Goal: Information Seeking & Learning: Learn about a topic

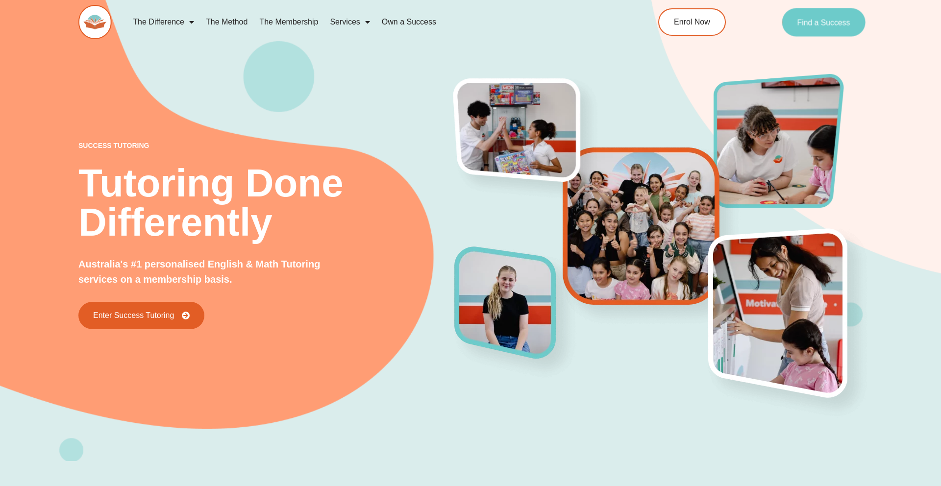
click at [827, 28] on link "Find a Success" at bounding box center [823, 22] width 84 height 28
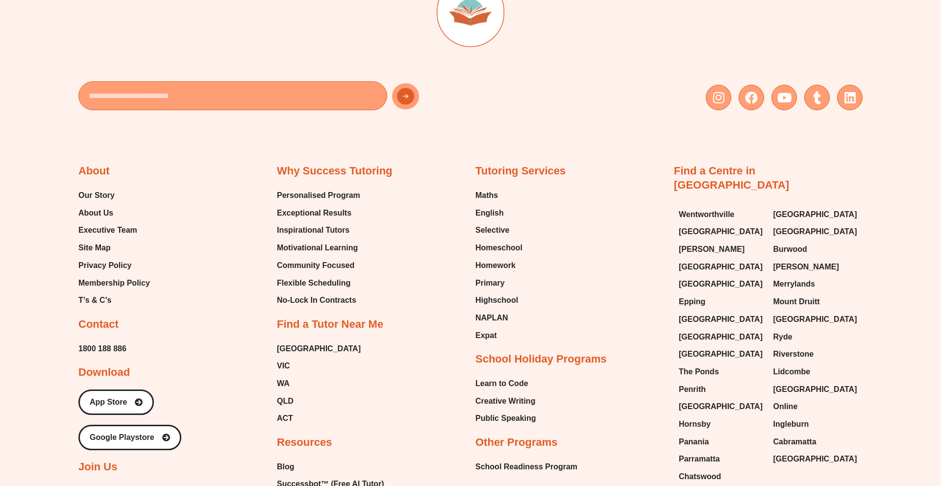
scroll to position [4322, 0]
click at [485, 195] on span "Maths" at bounding box center [486, 195] width 23 height 15
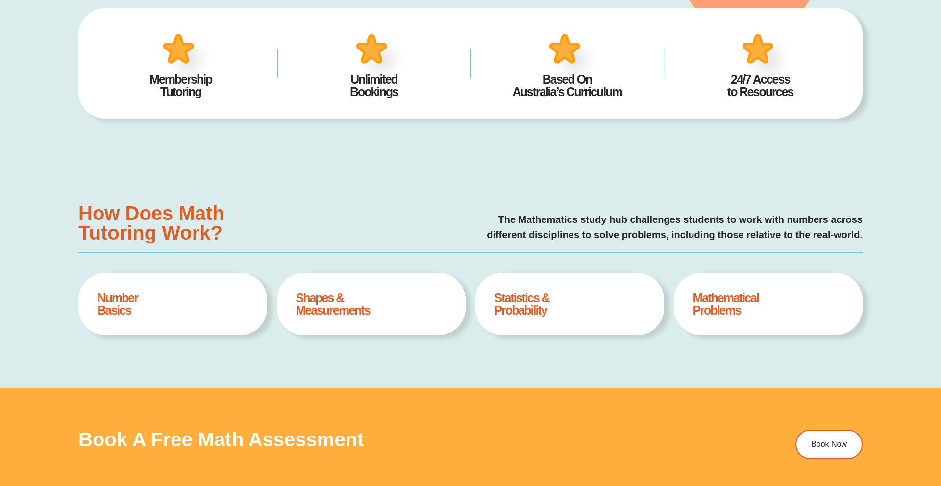
type input "*"
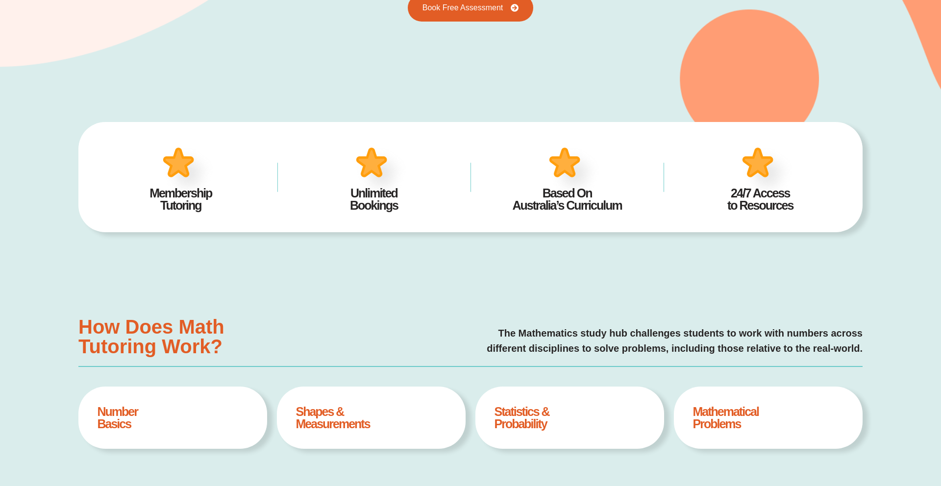
scroll to position [240, 0]
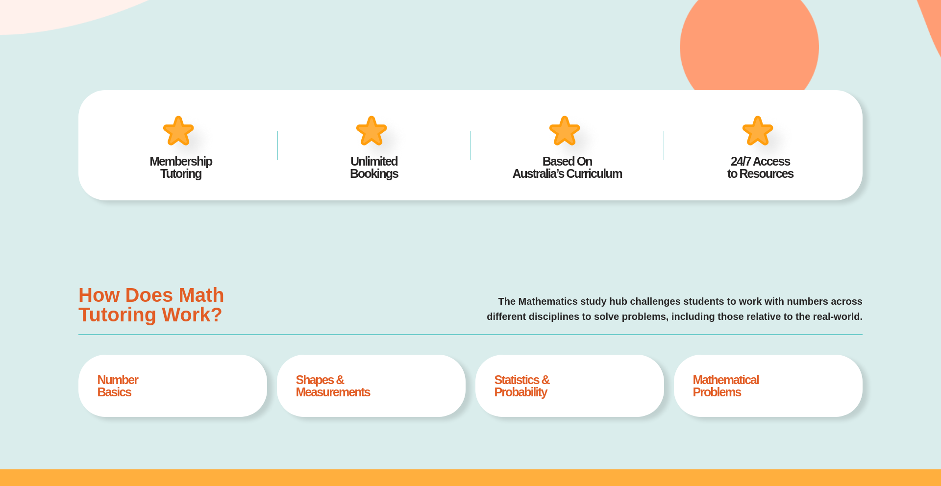
click at [771, 171] on h4 "24/7 Access to Resources" at bounding box center [760, 167] width 164 height 24
click at [194, 400] on div "Number Basics Book A Free Assesment" at bounding box center [172, 386] width 189 height 62
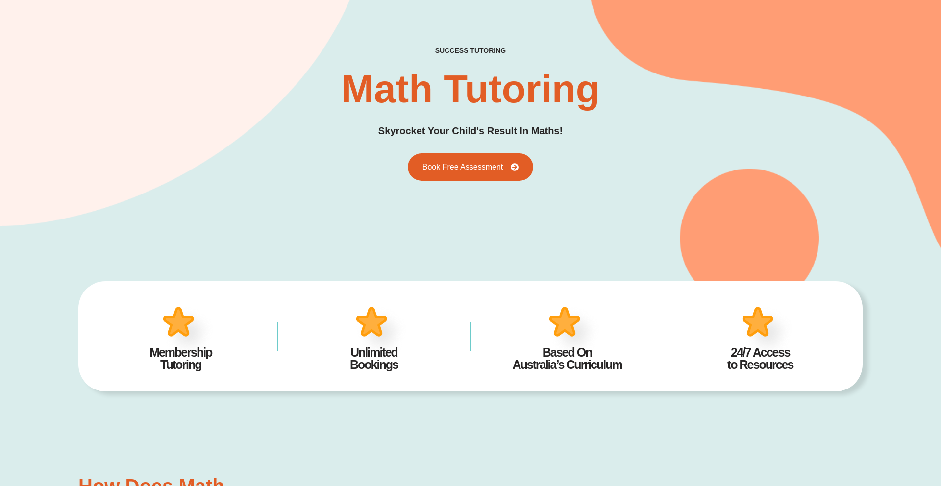
scroll to position [0, 0]
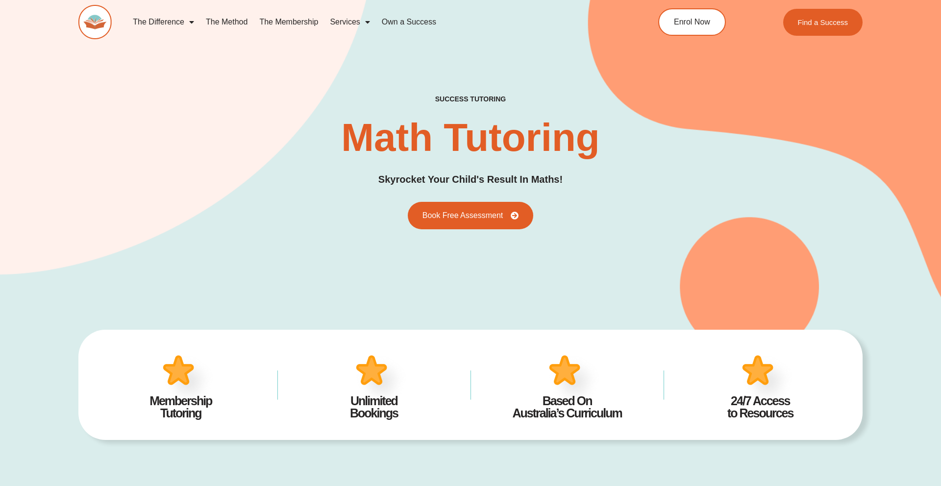
click at [401, 24] on link "Own a Success" at bounding box center [409, 22] width 66 height 23
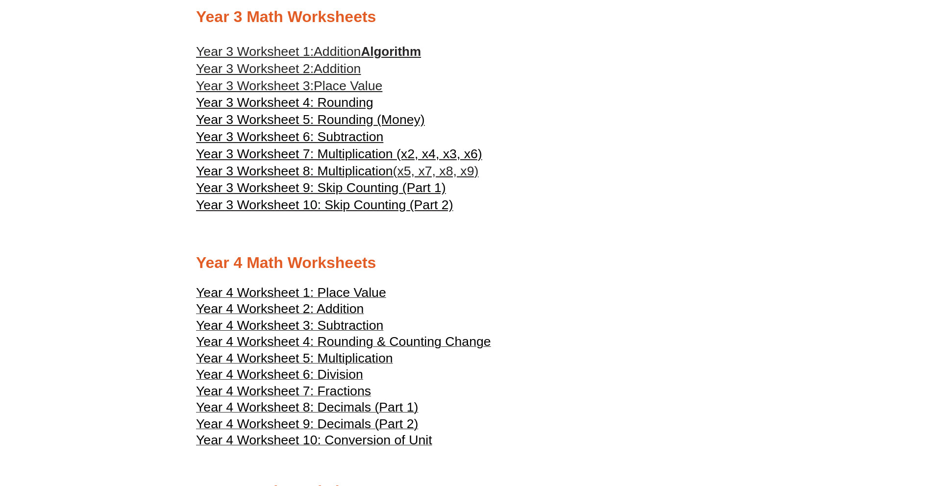
scroll to position [1116, 0]
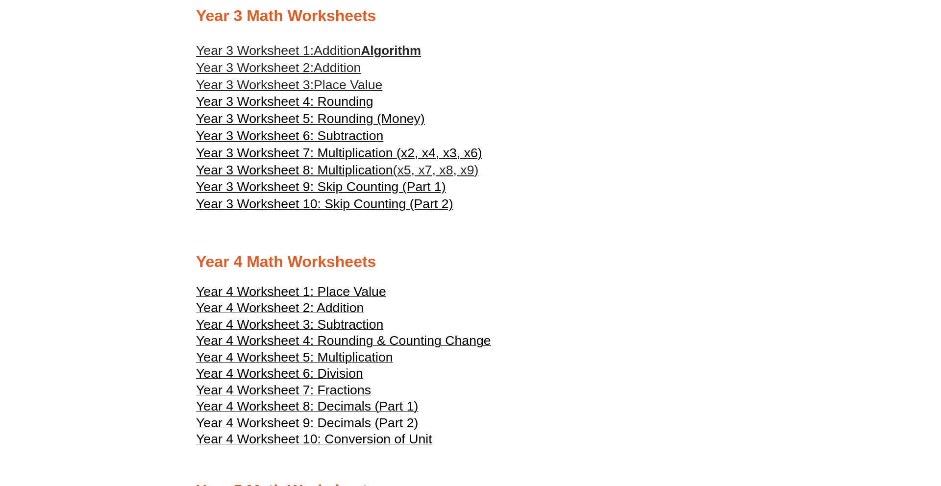
click at [274, 340] on span "Year 4 Worksheet 4: Rounding & Counting Change" at bounding box center [343, 340] width 295 height 15
click at [319, 122] on span "Year 3 Worksheet 5: Rounding (Money)" at bounding box center [310, 118] width 229 height 15
click at [319, 119] on span "Year 3 Worksheet 5: Rounding (Money)" at bounding box center [310, 118] width 229 height 15
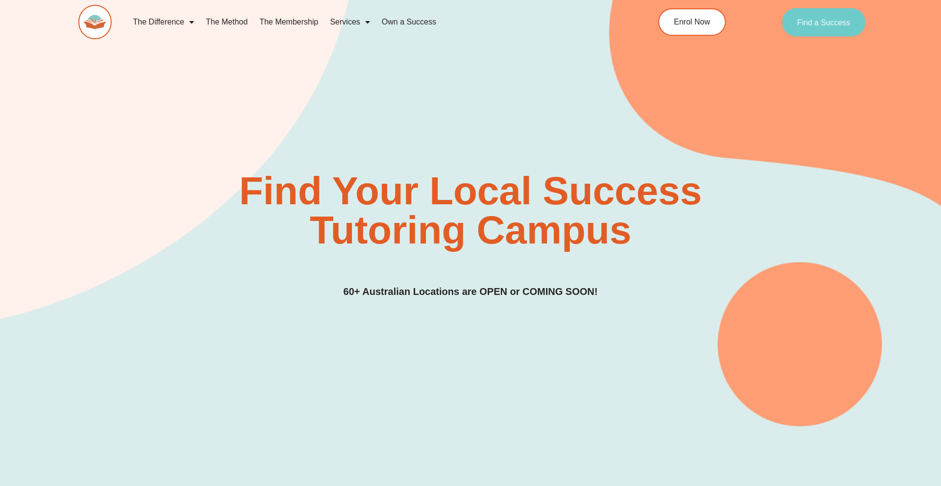
click at [819, 29] on link "Find a Success" at bounding box center [823, 22] width 84 height 28
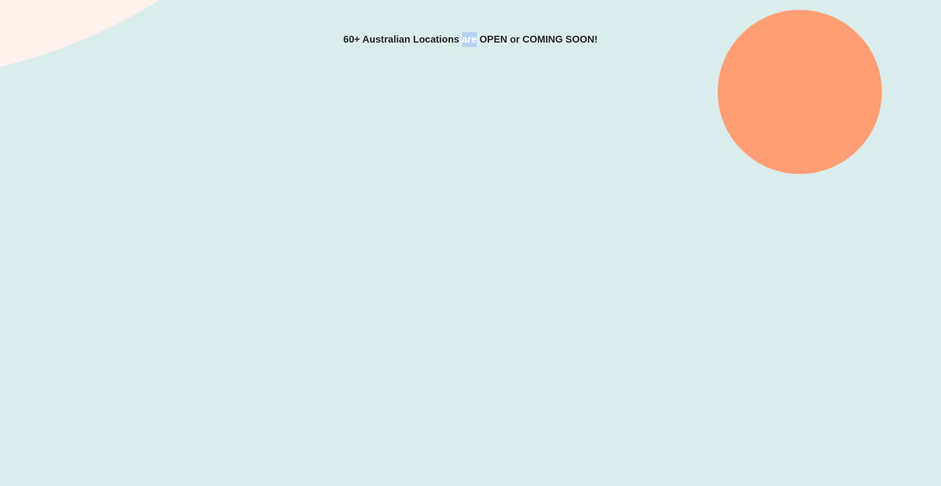
scroll to position [255, 0]
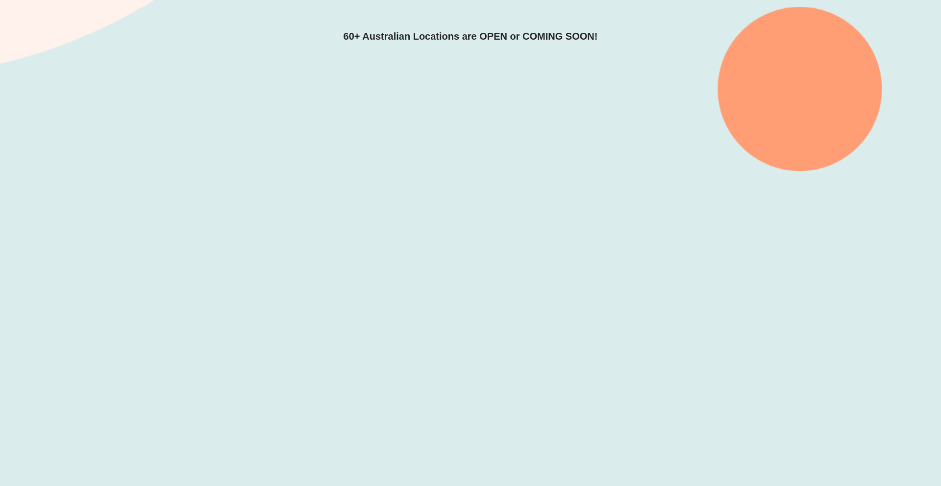
click at [479, 43] on h3 "60+ Australian Locations are OPEN or COMING SOON!" at bounding box center [470, 36] width 254 height 15
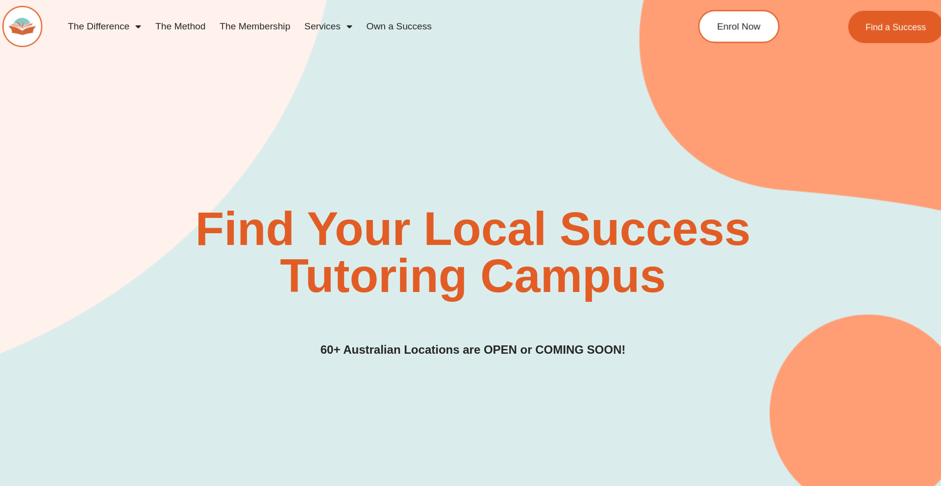
click at [452, 92] on div "Find Your Local Success Tutoring Campus 60+ Australian Locations are OPEN or CO…" at bounding box center [470, 197] width 784 height 458
click at [450, 92] on div "Find Your Local Success Tutoring Campus 60+ Australian Locations are OPEN or CO…" at bounding box center [470, 197] width 784 height 458
drag, startPoint x: 448, startPoint y: 92, endPoint x: 442, endPoint y: 73, distance: 19.5
click at [443, 87] on div "Find Your Local Success Tutoring Campus 60+ Australian Locations are OPEN or CO…" at bounding box center [470, 197] width 784 height 458
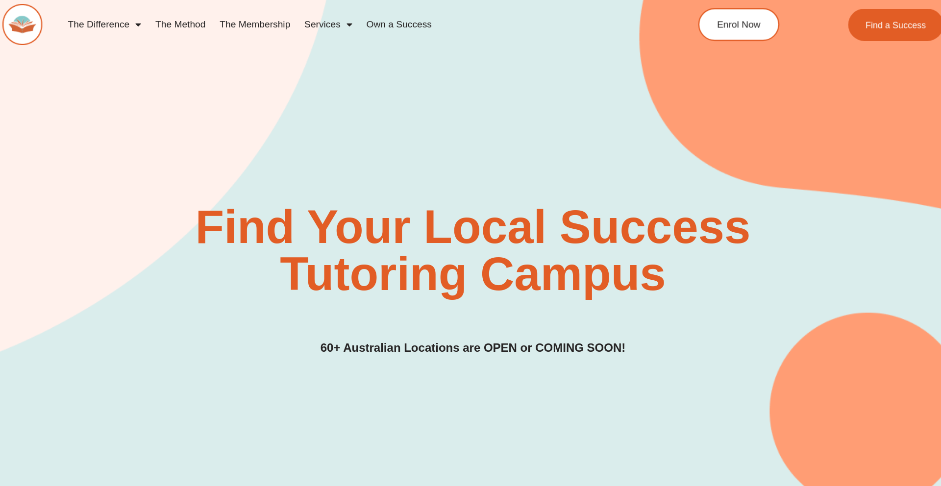
click at [521, 58] on div "Find Your Local Success Tutoring Campus 60+ Australian Locations are OPEN or CO…" at bounding box center [470, 197] width 784 height 458
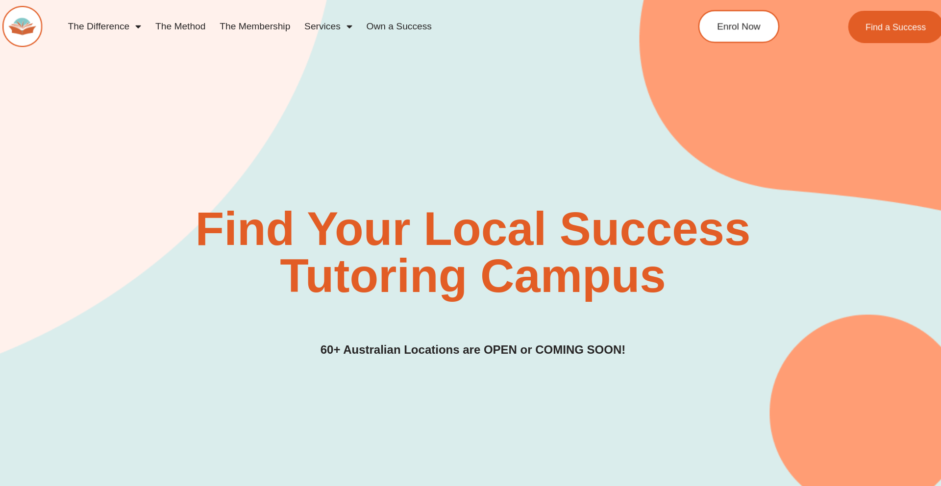
click at [521, 56] on div "Find Your Local Success Tutoring Campus 60+ Australian Locations are OPEN or CO…" at bounding box center [470, 197] width 784 height 458
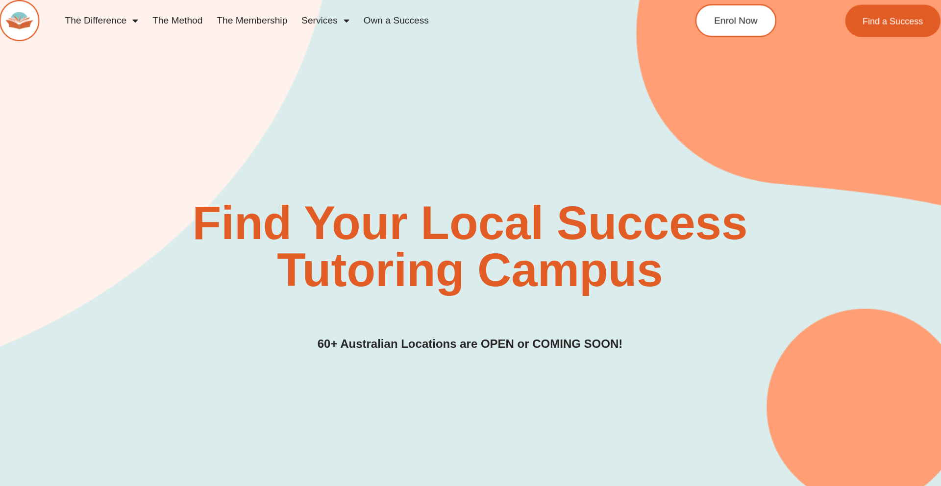
scroll to position [60, 0]
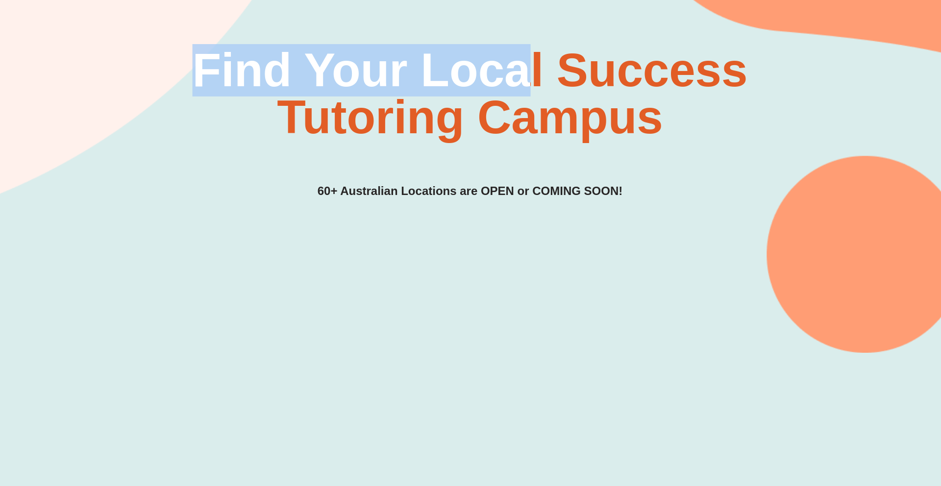
drag, startPoint x: 521, startPoint y: 56, endPoint x: 524, endPoint y: 121, distance: 64.2
click at [524, 121] on div "Find Your Local Success Tutoring Campus 60+ Australian Locations are OPEN or CO…" at bounding box center [470, 137] width 784 height 458
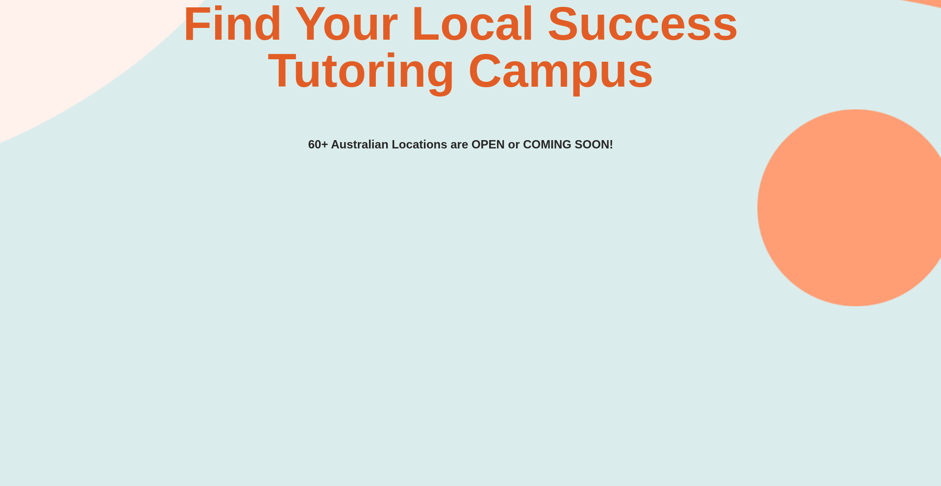
scroll to position [92, 0]
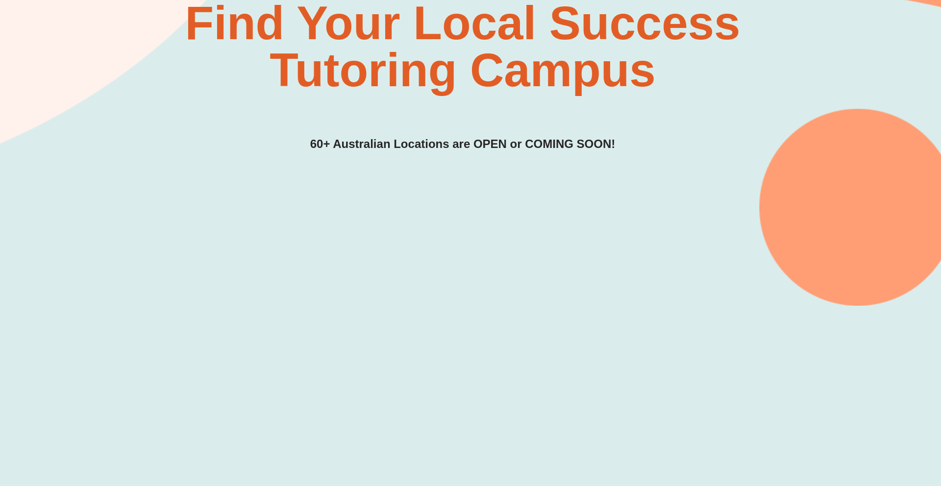
click at [536, 127] on h2 "Find Your Local Success Tutoring Campus" at bounding box center [470, 119] width 619 height 78
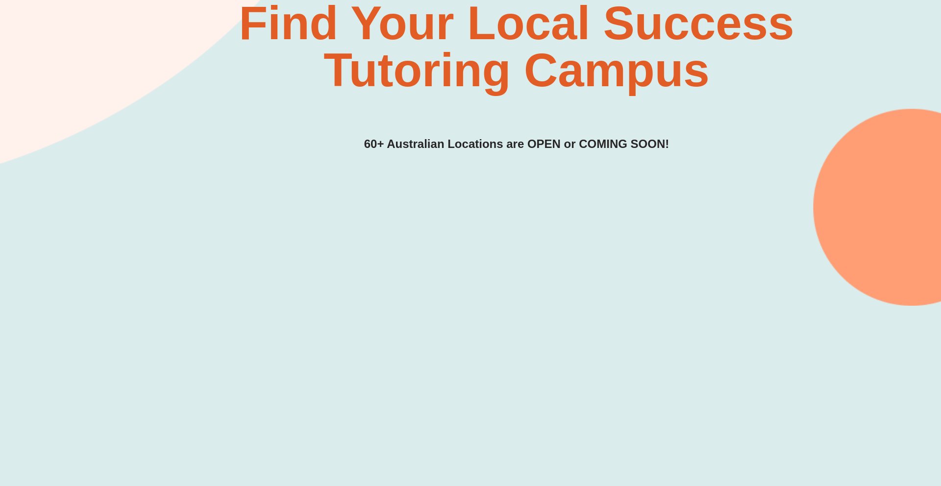
click at [484, 82] on h2 "Find Your Local Success Tutoring Campus" at bounding box center [470, 119] width 619 height 78
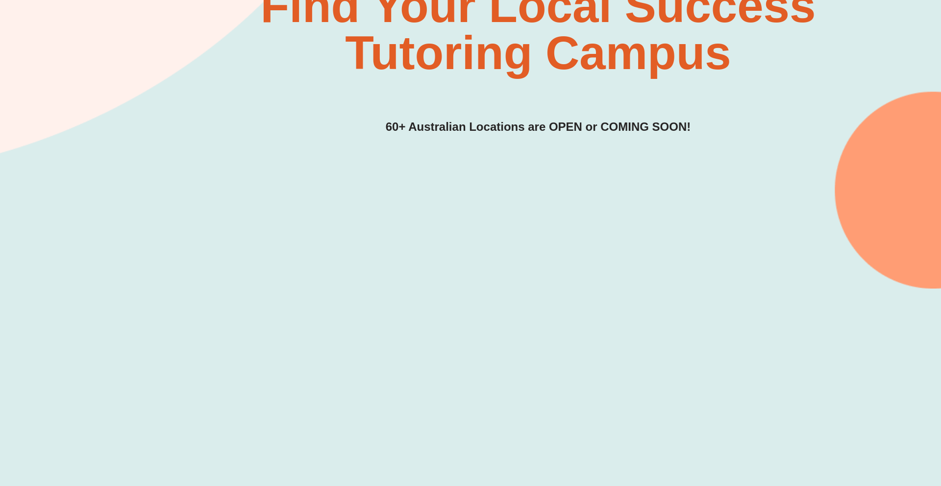
click at [465, 83] on h2 "Find Your Local Success Tutoring Campus" at bounding box center [470, 106] width 619 height 78
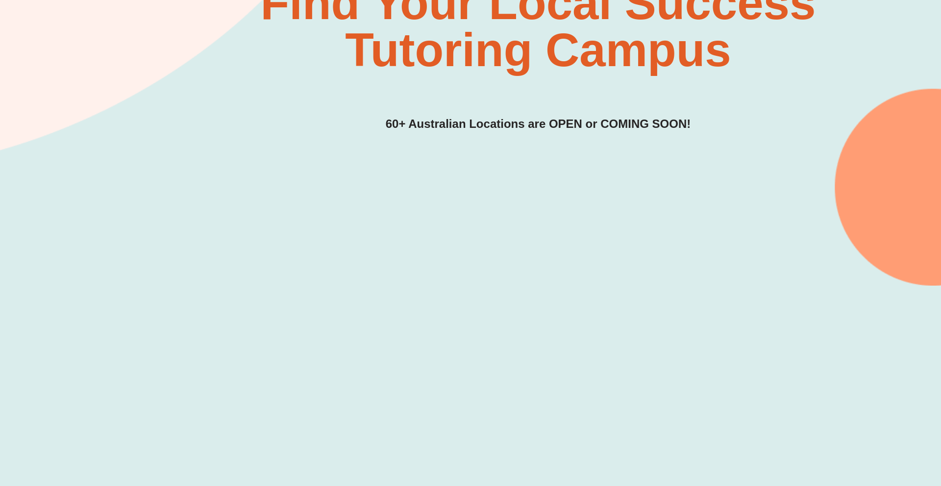
scroll to position [108, 0]
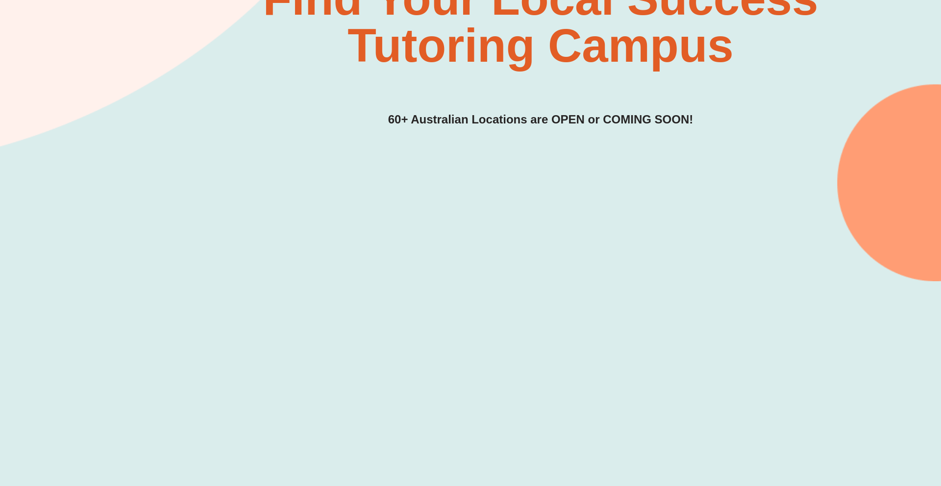
click at [463, 83] on h2 "Find Your Local Success Tutoring Campus" at bounding box center [470, 99] width 619 height 78
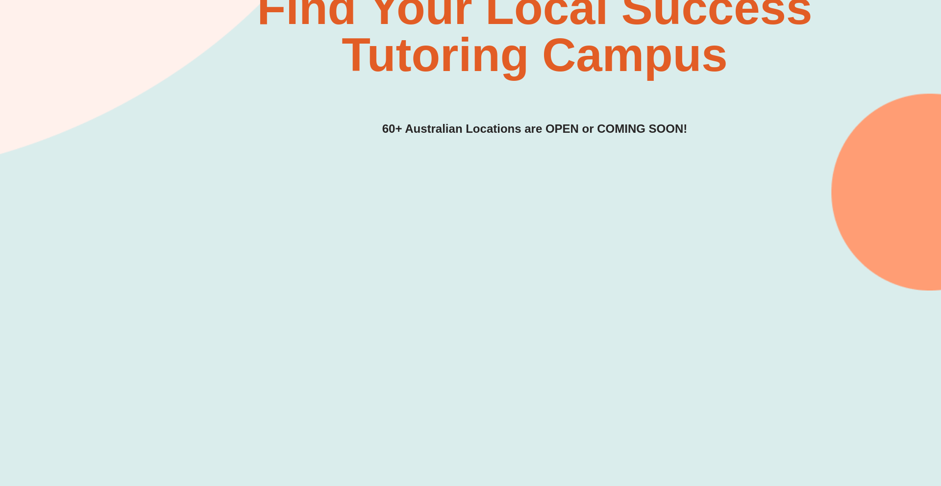
scroll to position [0, 0]
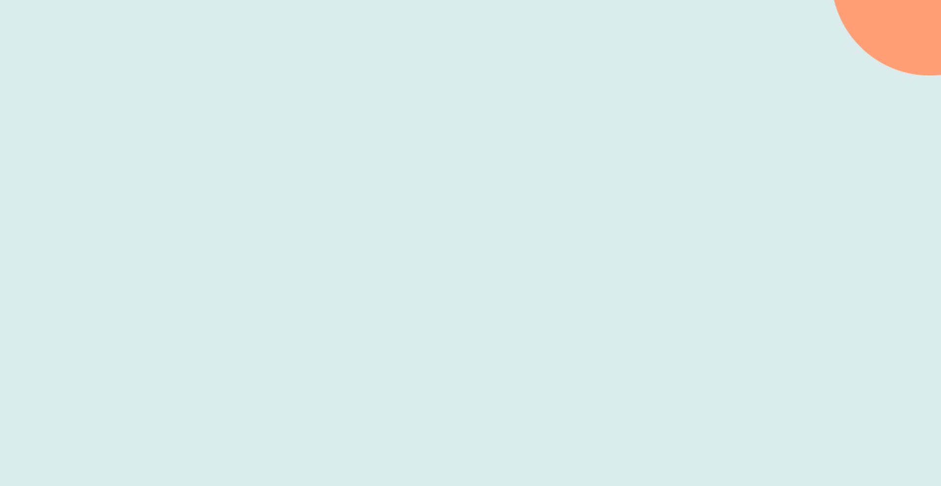
scroll to position [305, 0]
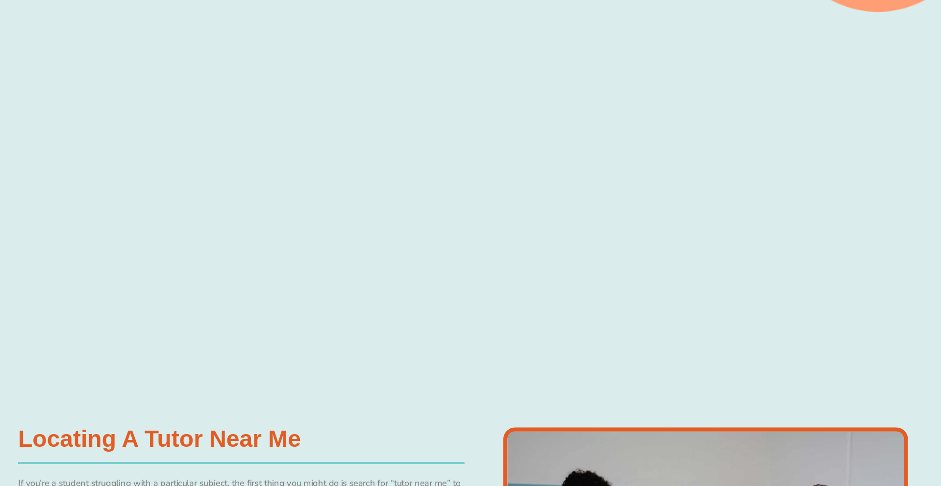
scroll to position [345, 0]
